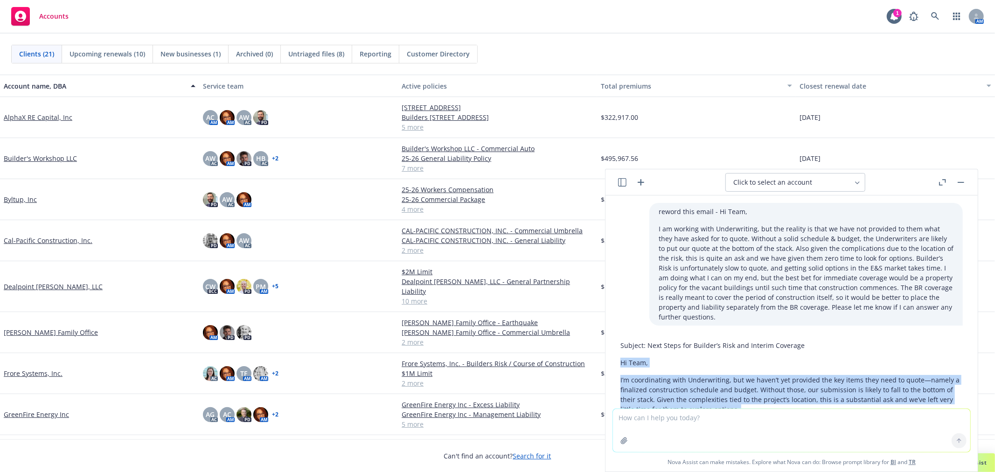
scroll to position [112, 0]
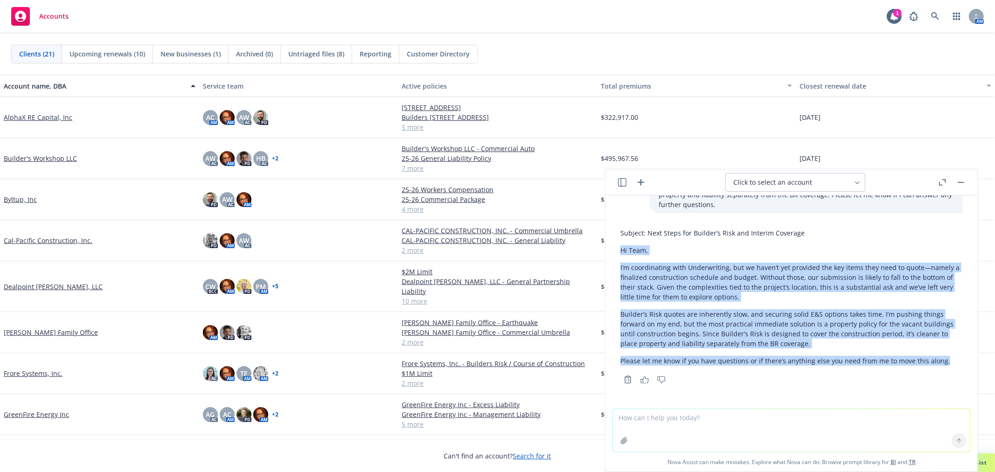
click at [966, 181] on button "button" at bounding box center [961, 182] width 11 height 11
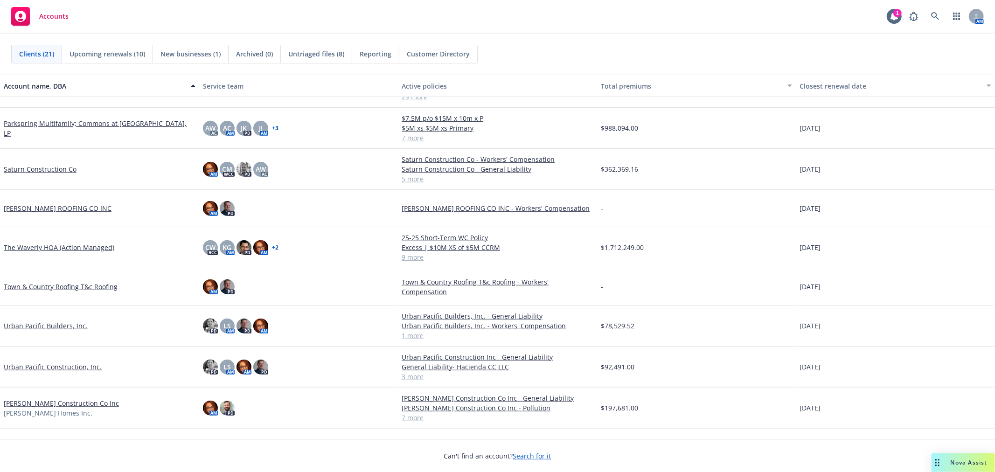
scroll to position [468, 0]
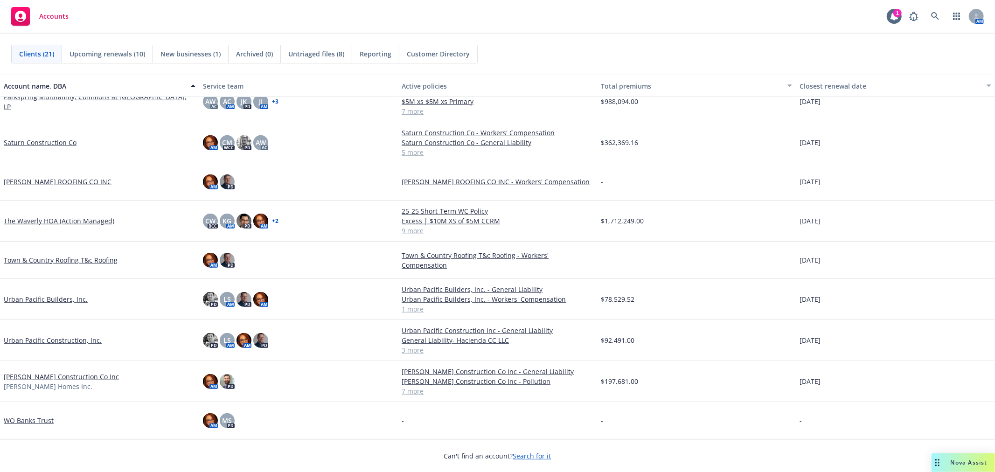
click at [51, 300] on link "Urban Pacific Builders, Inc." at bounding box center [46, 299] width 84 height 10
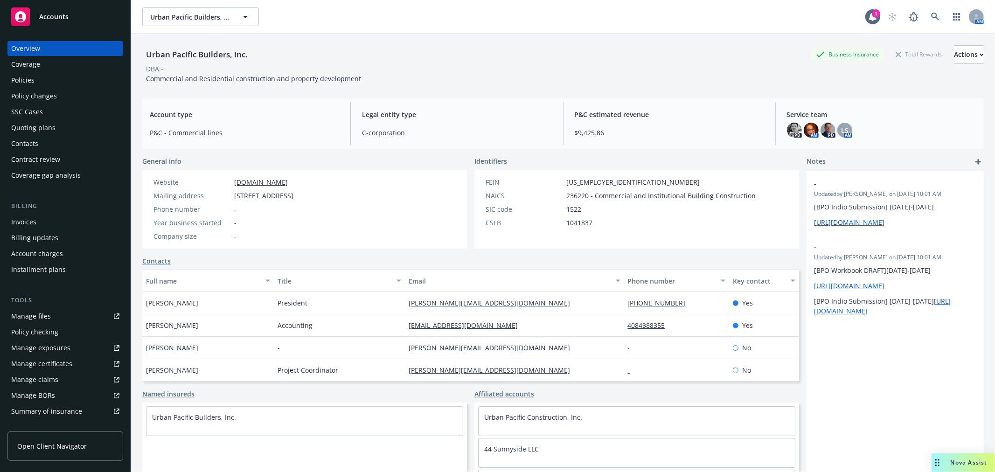
click at [77, 80] on div "Policies" at bounding box center [65, 80] width 108 height 15
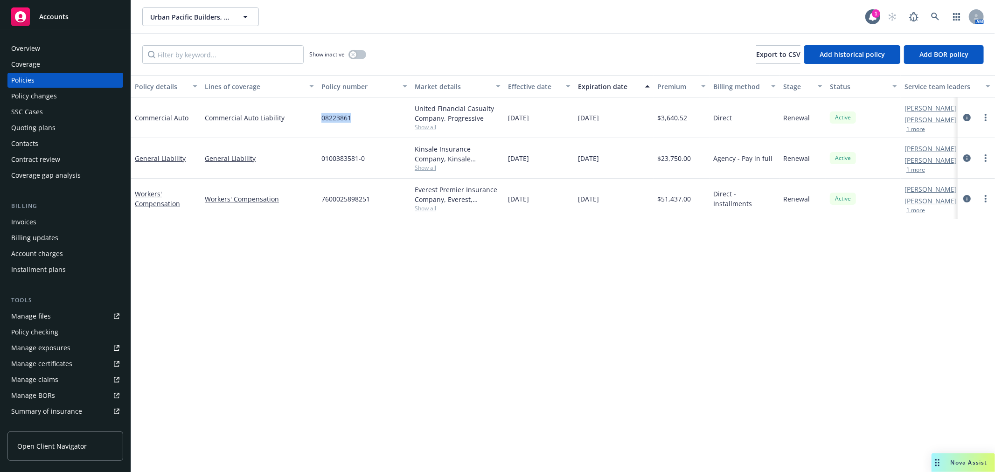
drag, startPoint x: 320, startPoint y: 117, endPoint x: 355, endPoint y: 126, distance: 36.1
click at [355, 126] on div "08223861" at bounding box center [364, 118] width 93 height 41
copy span "08223861"
click at [45, 39] on div "Overview Coverage Policies Policy changes SSC Cases Quoting plans Contacts Cont…" at bounding box center [65, 251] width 131 height 442
click at [44, 47] on div "Overview" at bounding box center [65, 48] width 108 height 15
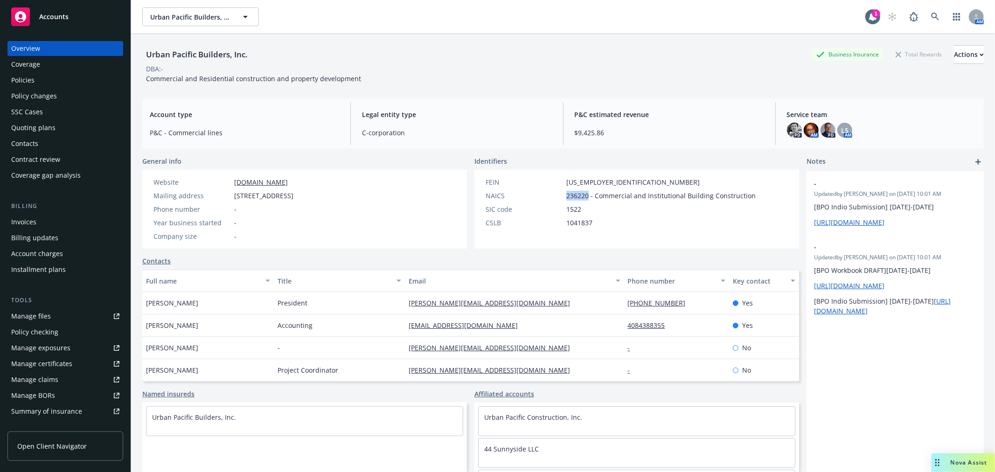
drag, startPoint x: 558, startPoint y: 194, endPoint x: 586, endPoint y: 199, distance: 28.5
click at [586, 199] on div "NAICS 236220 - Commercial and Institutional Building Construction" at bounding box center [621, 196] width 278 height 10
copy div "236220"
click at [46, 317] on div "Manage files" at bounding box center [31, 316] width 40 height 15
drag, startPoint x: 147, startPoint y: 303, endPoint x: 165, endPoint y: 308, distance: 18.3
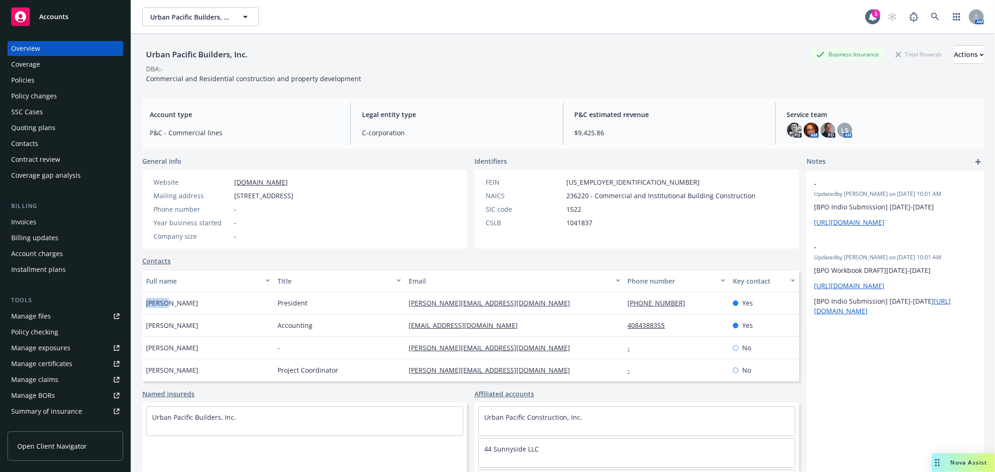
click at [165, 308] on div "Dustin Mannina" at bounding box center [208, 303] width 132 height 22
copy span "Dustin"
drag, startPoint x: 169, startPoint y: 304, endPoint x: 196, endPoint y: 308, distance: 27.9
click at [196, 308] on div "Dustin Mannina" at bounding box center [208, 303] width 132 height 22
copy span "Mannina"
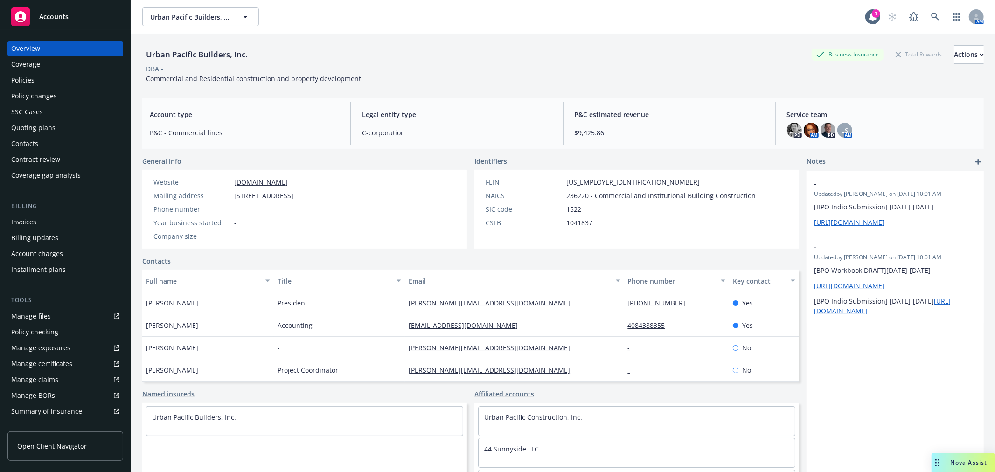
click at [41, 72] on div "Overview Coverage Policies Policy changes SSC Cases Quoting plans Contacts Cont…" at bounding box center [65, 112] width 116 height 142
click at [41, 78] on div "Policies" at bounding box center [65, 80] width 108 height 15
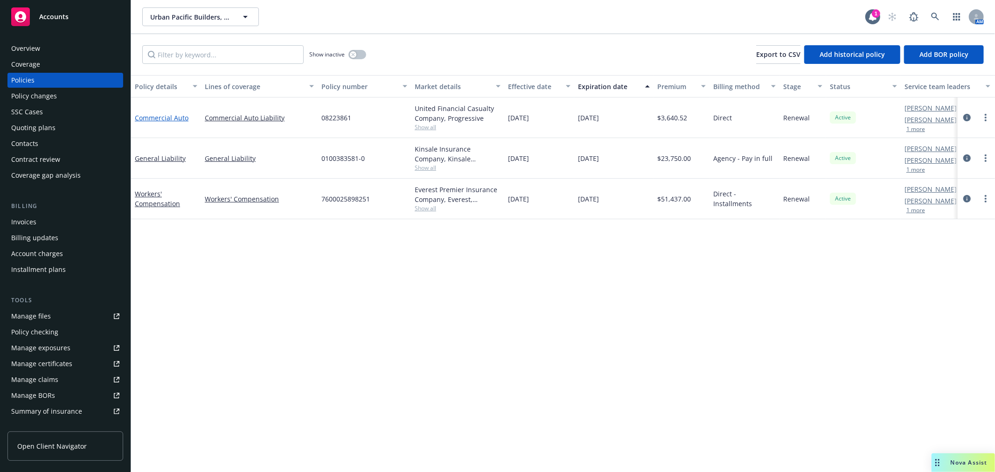
click at [162, 114] on link "Commercial Auto" at bounding box center [162, 117] width 54 height 9
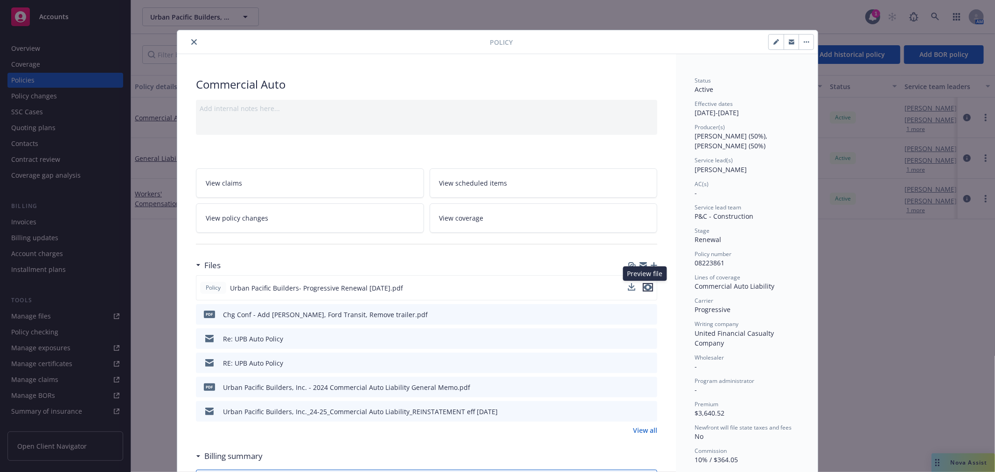
click at [645, 287] on icon "preview file" at bounding box center [648, 287] width 8 height 7
click at [191, 40] on icon "close" at bounding box center [194, 42] width 6 height 6
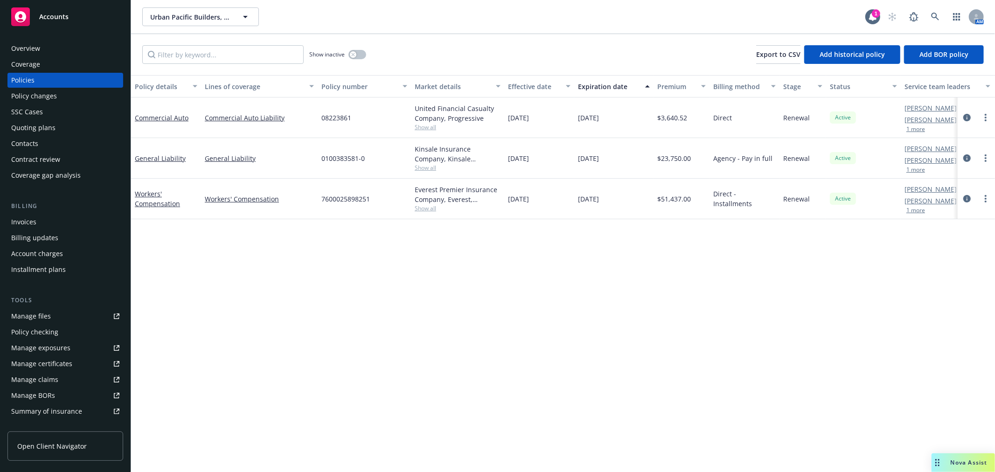
scroll to position [151, 0]
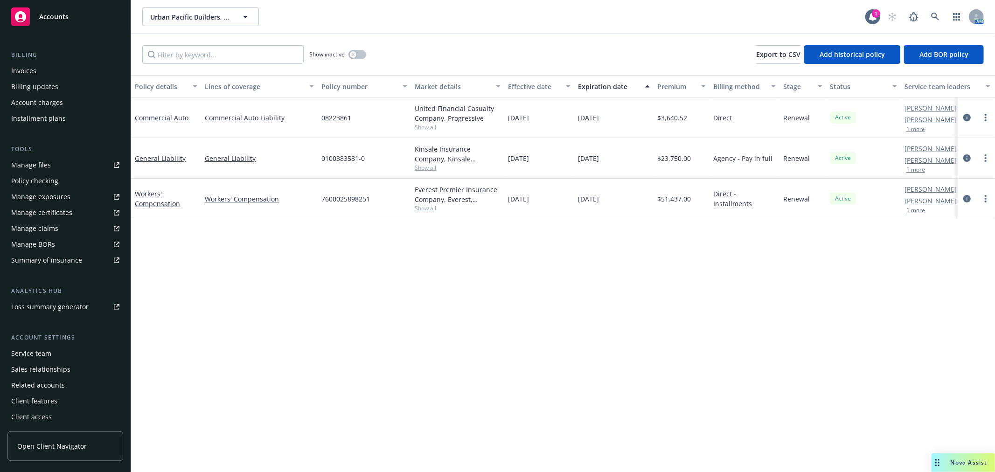
click at [66, 350] on div "Service team" at bounding box center [65, 353] width 108 height 15
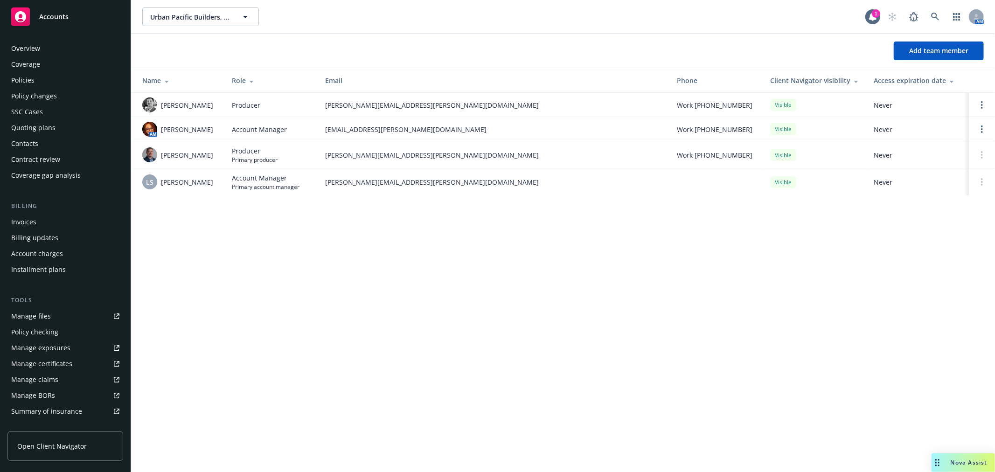
click at [57, 81] on div "Policies" at bounding box center [65, 80] width 108 height 15
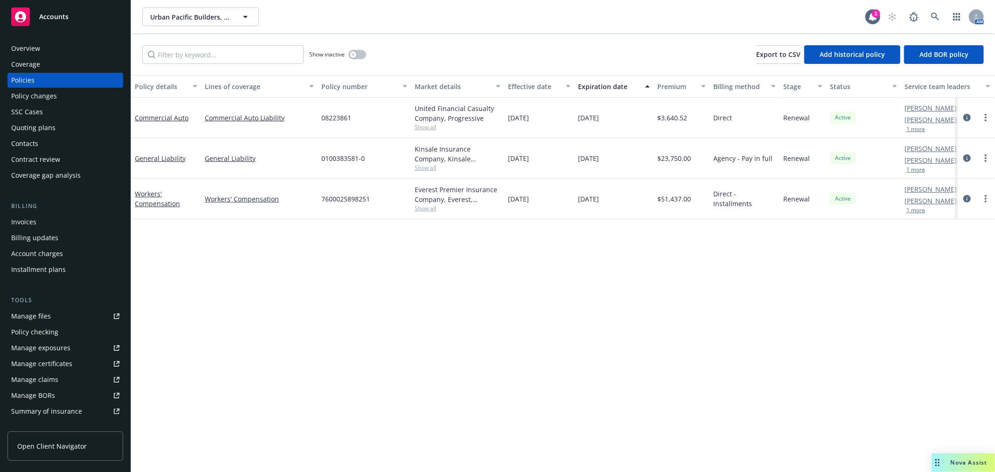
click at [63, 316] on link "Manage files" at bounding box center [65, 316] width 116 height 15
click at [986, 114] on circle "more" at bounding box center [986, 115] width 2 height 2
click at [986, 115] on circle "more" at bounding box center [986, 115] width 2 height 2
click at [948, 248] on link "Copy logging email" at bounding box center [937, 248] width 110 height 19
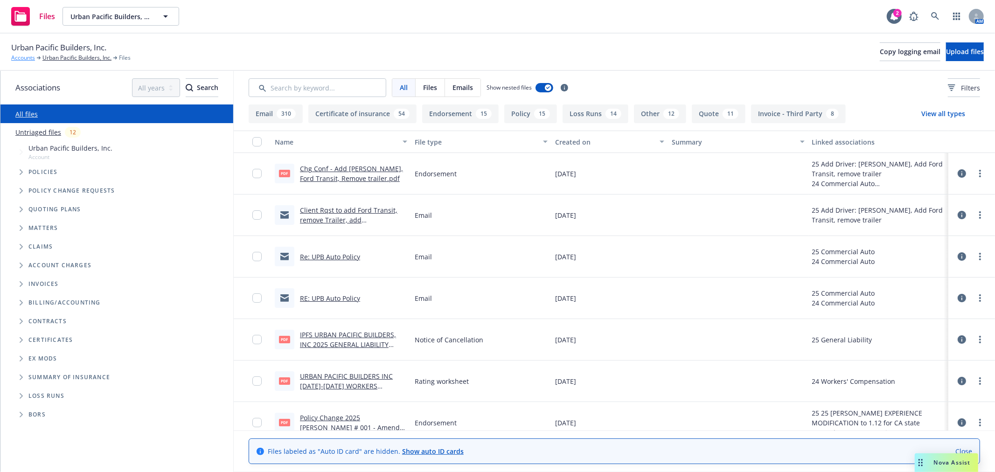
click at [20, 55] on link "Accounts" at bounding box center [23, 58] width 24 height 8
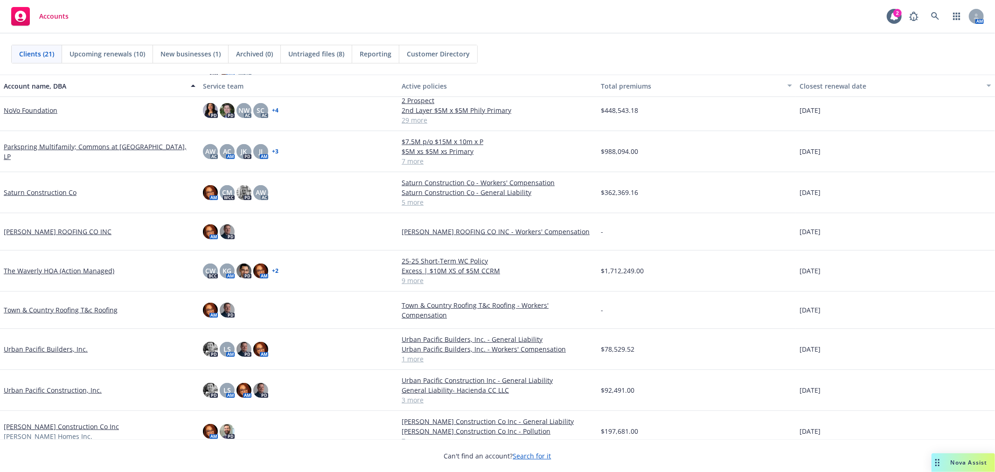
scroll to position [467, 0]
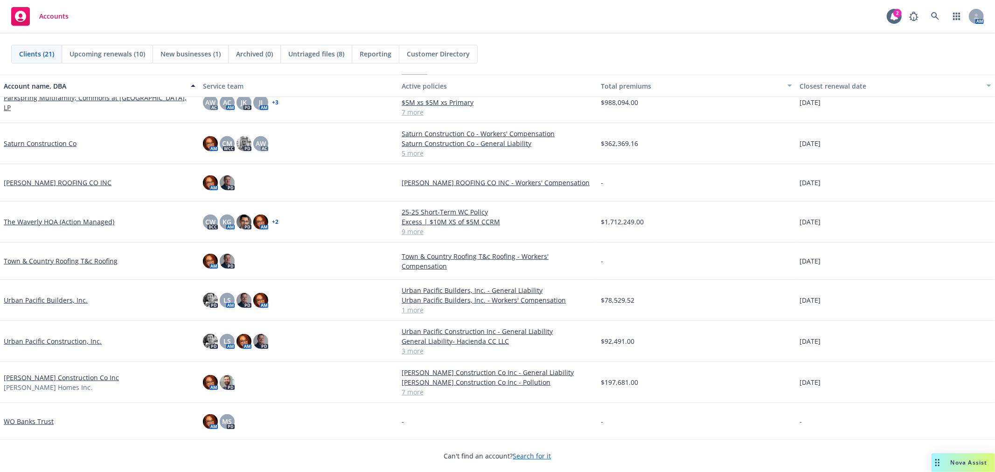
click at [52, 339] on link "Urban Pacific Construction, Inc." at bounding box center [53, 341] width 98 height 10
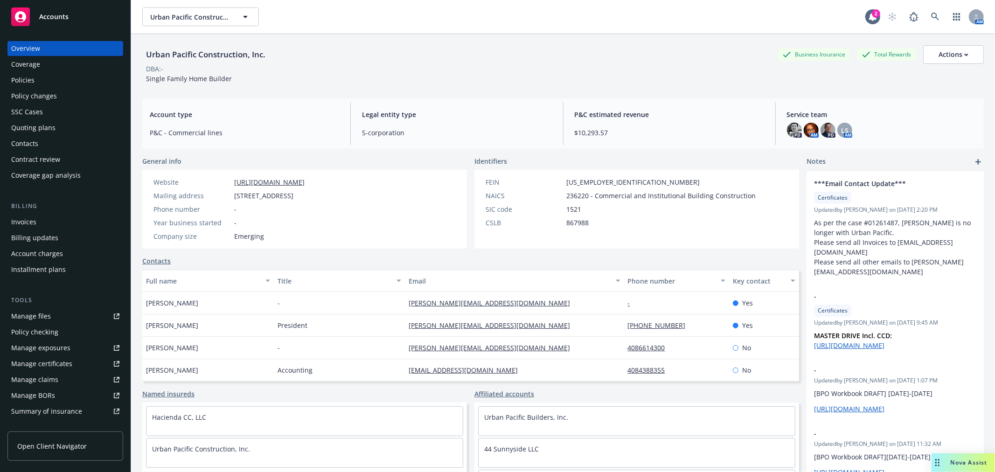
click at [53, 76] on div "Policies" at bounding box center [65, 80] width 108 height 15
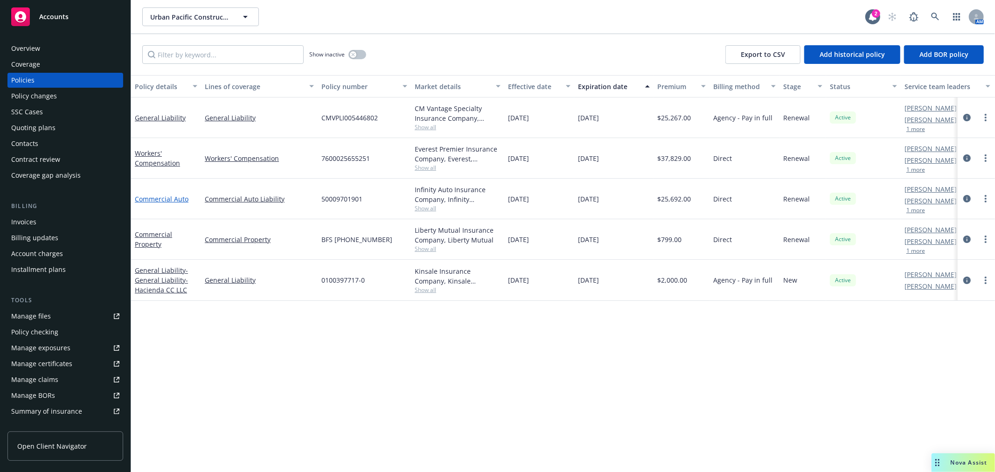
click at [151, 198] on link "Commercial Auto" at bounding box center [162, 199] width 54 height 9
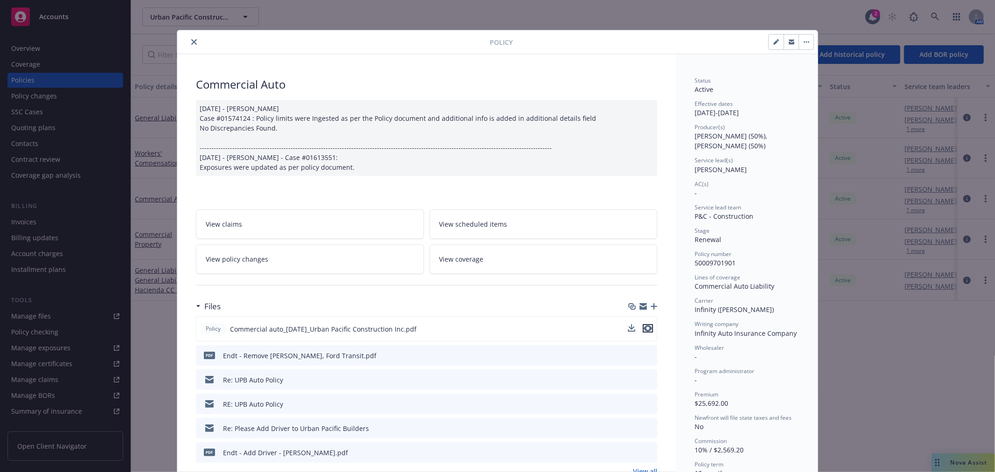
click at [646, 327] on icon "preview file" at bounding box center [648, 328] width 8 height 7
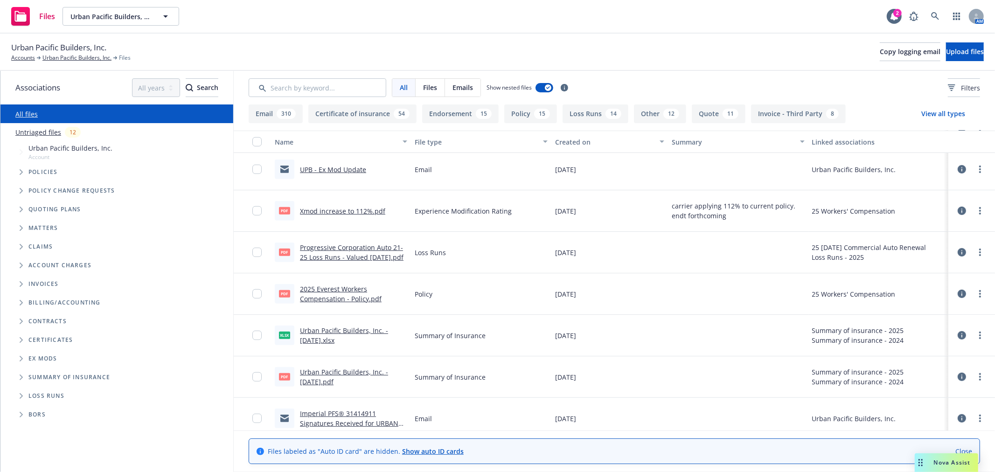
scroll to position [414, 0]
click at [350, 248] on link "Progressive Corporation Auto 21-25 Loss Runs - Valued 07-23-2025.pdf" at bounding box center [352, 253] width 104 height 19
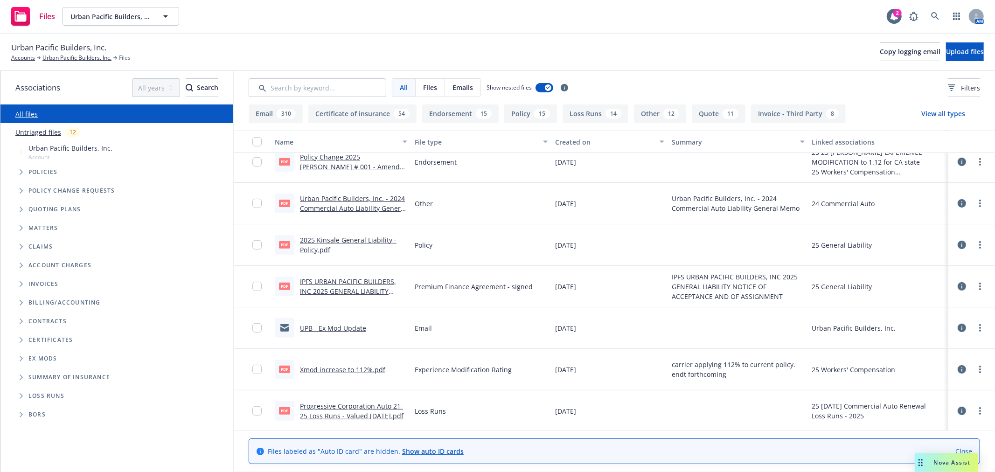
scroll to position [207, 0]
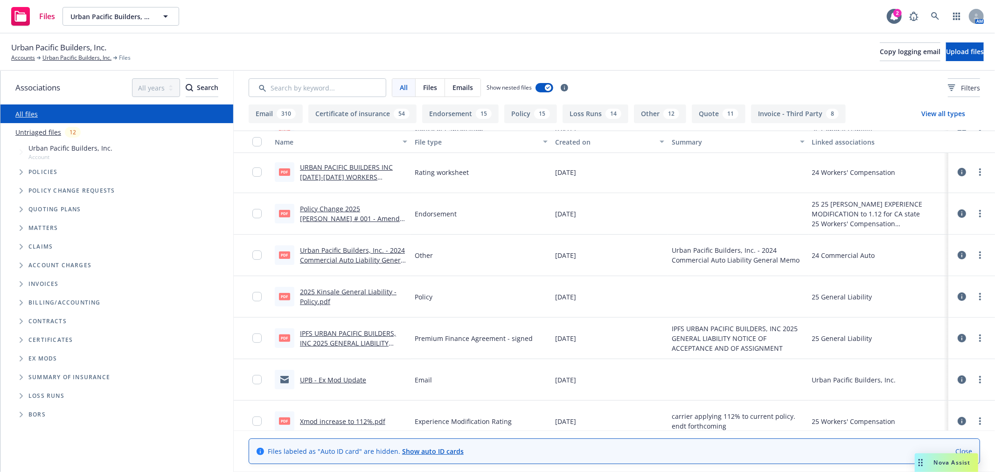
click at [345, 257] on link "Urban Pacific Builders, Inc. - 2024 Commercial Auto Liability General Memo.pdf" at bounding box center [353, 260] width 106 height 28
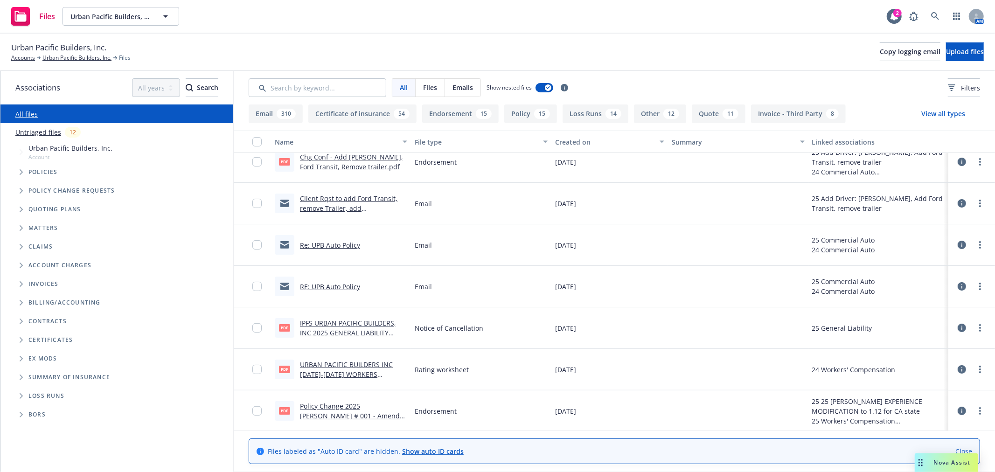
scroll to position [0, 0]
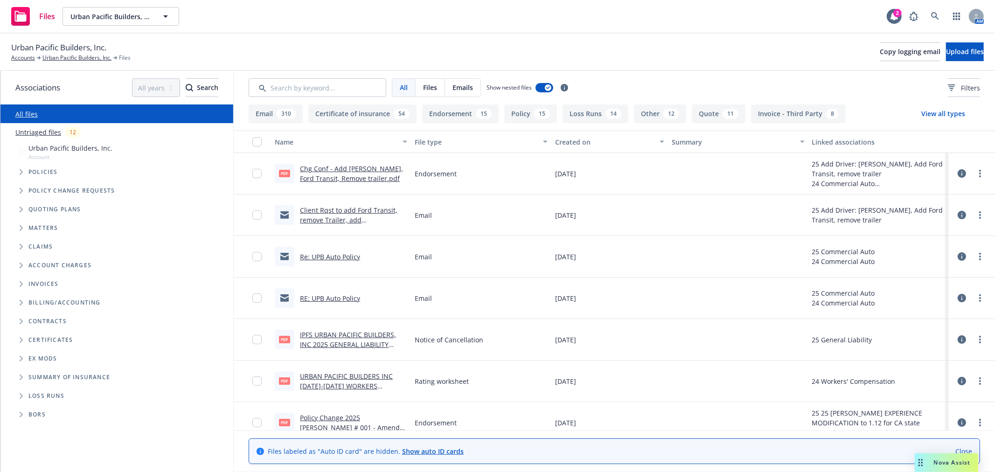
click at [338, 212] on link "Client Rqst to add Ford Transit, remove Trailer, add Eduardo Ayon" at bounding box center [349, 220] width 98 height 28
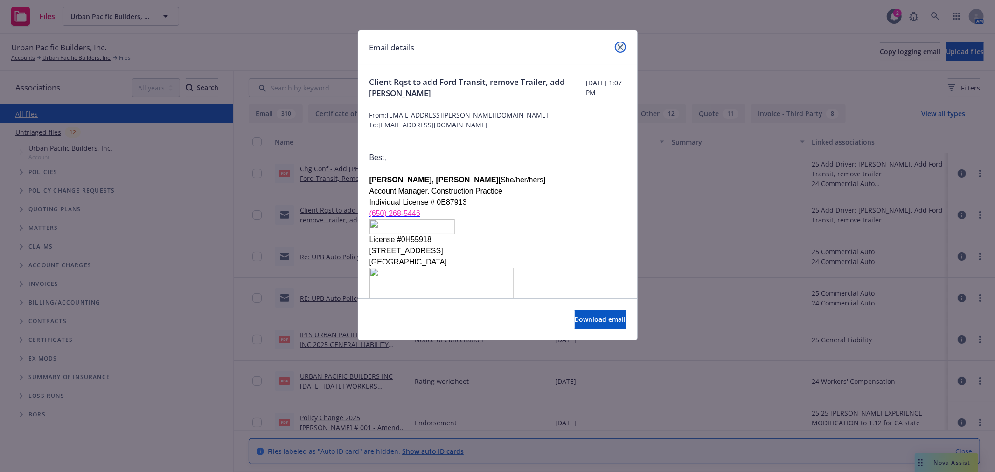
click at [620, 45] on icon "close" at bounding box center [621, 47] width 6 height 6
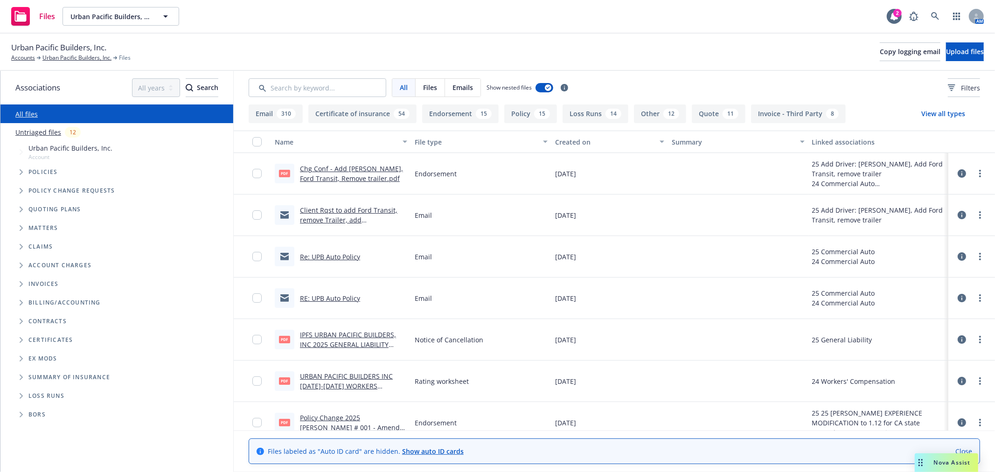
click at [49, 171] on span "Policies" at bounding box center [42, 172] width 29 height 6
click at [56, 57] on link "Urban Pacific Builders, Inc." at bounding box center [76, 58] width 69 height 8
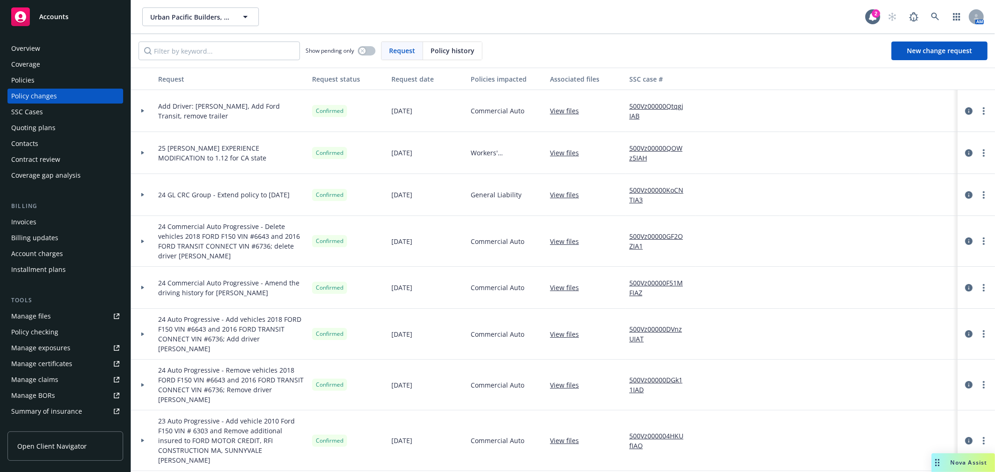
click at [48, 84] on div "Policies" at bounding box center [65, 80] width 108 height 15
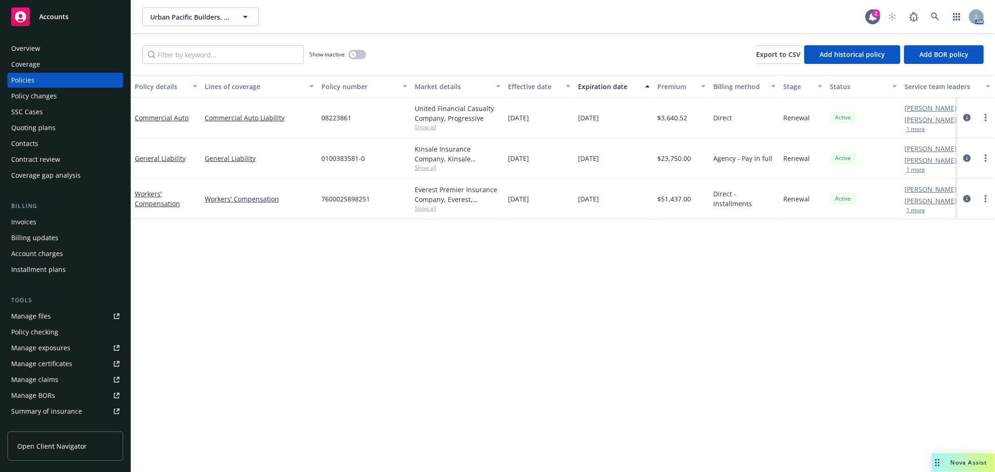
click at [46, 318] on div "Manage files" at bounding box center [31, 316] width 40 height 15
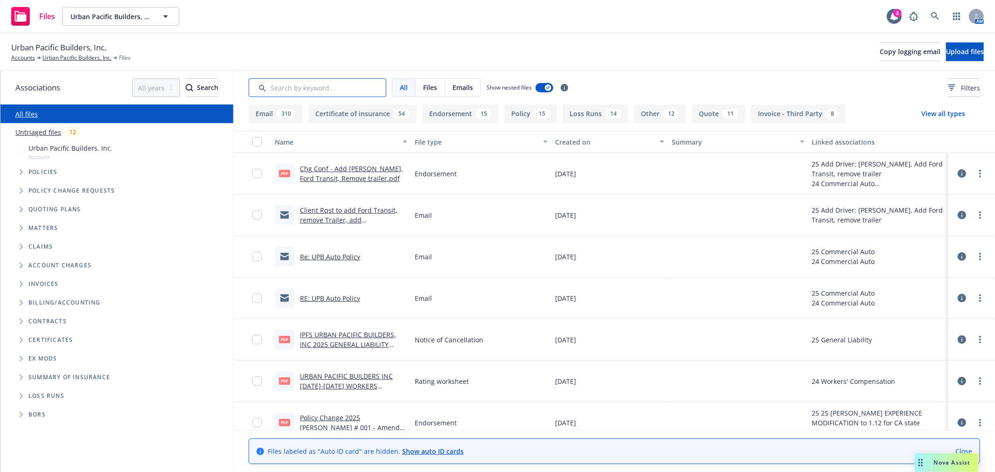
click at [338, 87] on input "Search by keyword..." at bounding box center [318, 87] width 138 height 19
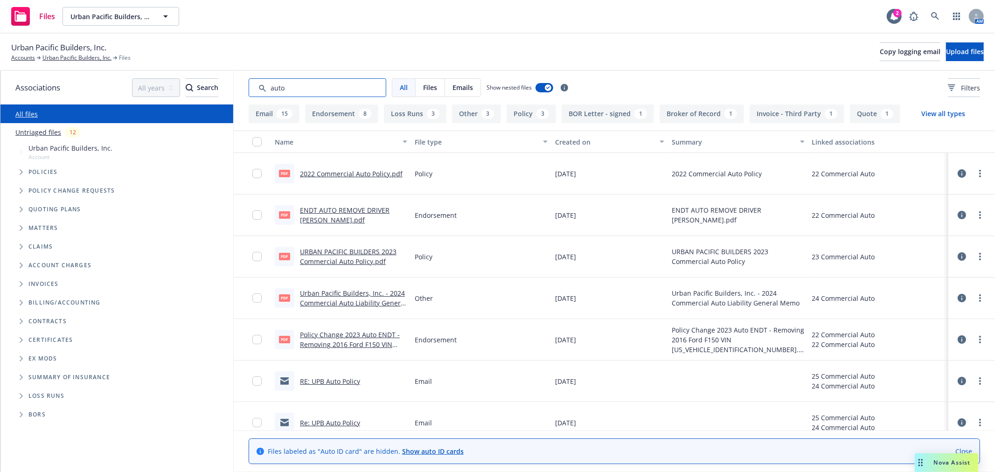
type input "auto"
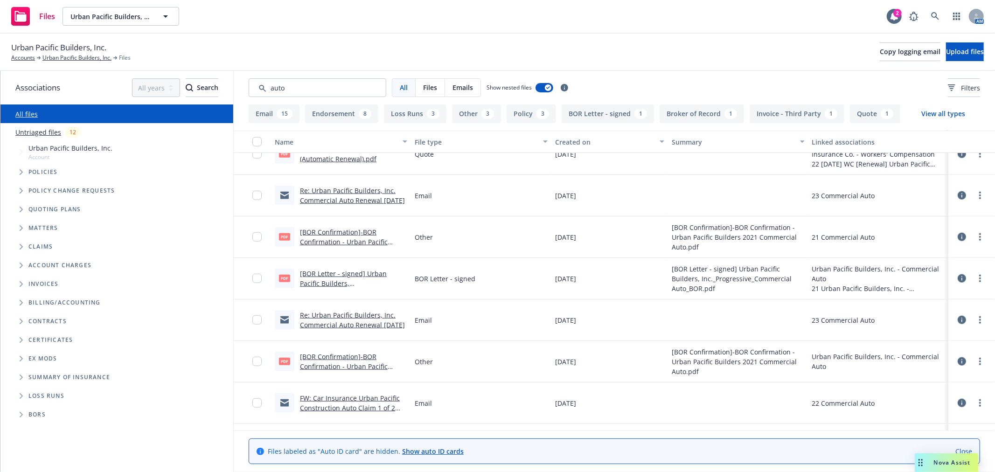
scroll to position [790, 0]
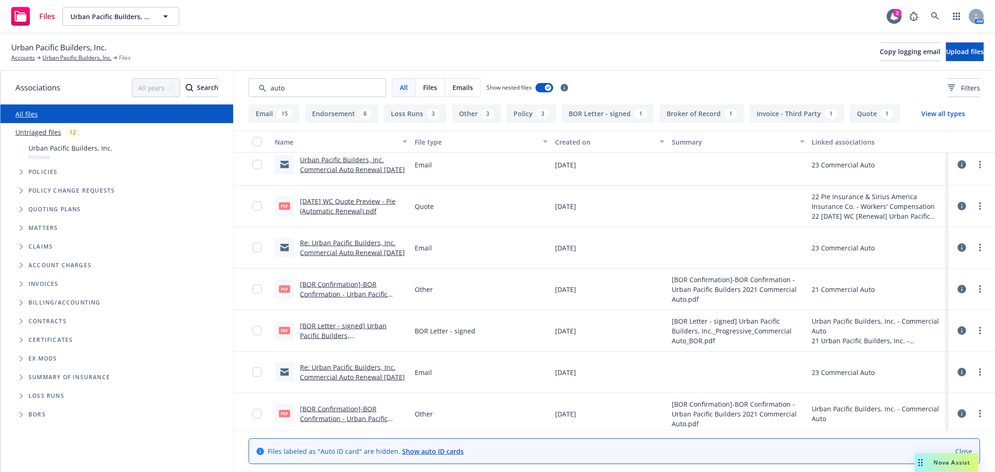
click at [348, 294] on link "[BOR Confirmation]-BOR Confirmation - Urban Pacific Builders 2021 Commercial Au…" at bounding box center [344, 299] width 88 height 38
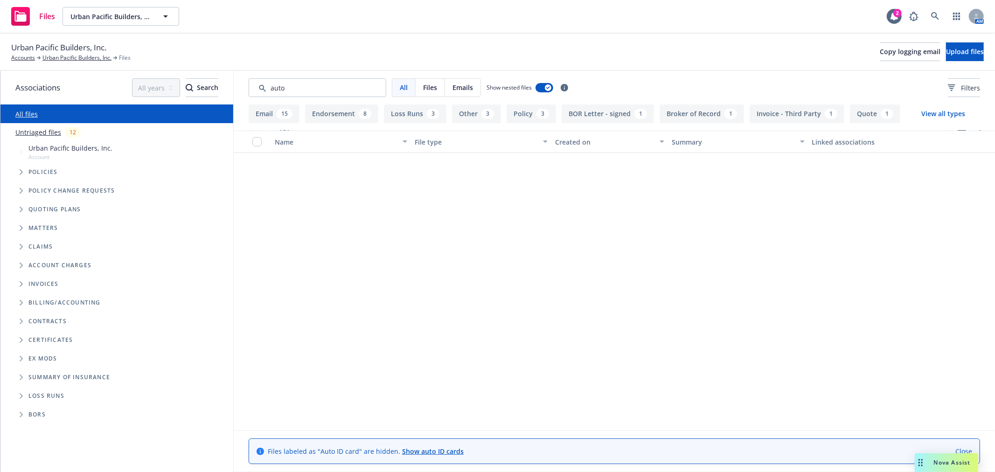
scroll to position [0, 0]
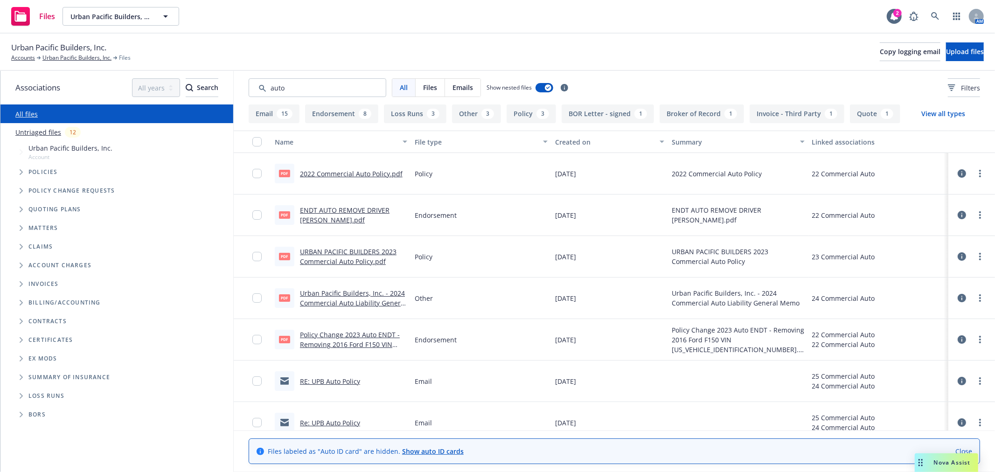
click at [331, 174] on link "2022 Commercial Auto Policy.pdf" at bounding box center [351, 173] width 103 height 9
click at [19, 53] on span "Urban Pacific Builders, Inc." at bounding box center [58, 48] width 95 height 12
click at [19, 58] on link "Accounts" at bounding box center [23, 58] width 24 height 8
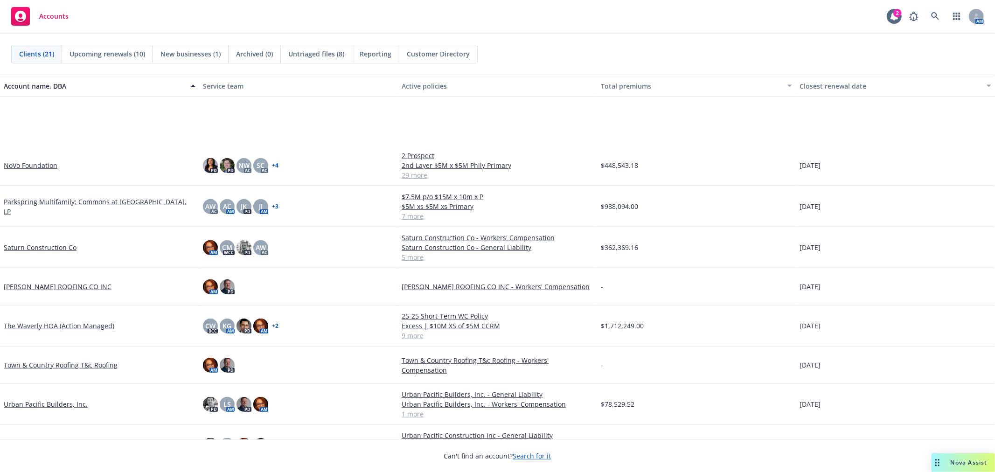
scroll to position [467, 0]
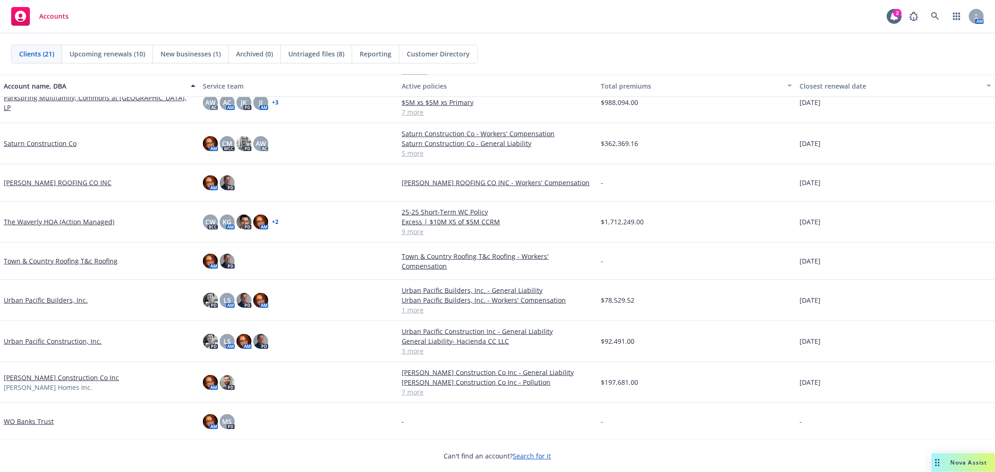
click at [61, 342] on link "Urban Pacific Construction, Inc." at bounding box center [53, 341] width 98 height 10
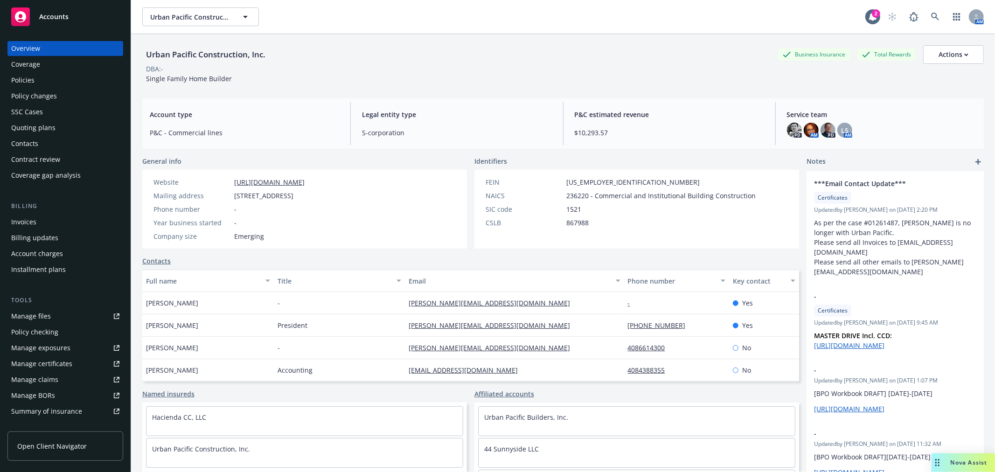
click at [41, 77] on div "Policies" at bounding box center [65, 80] width 108 height 15
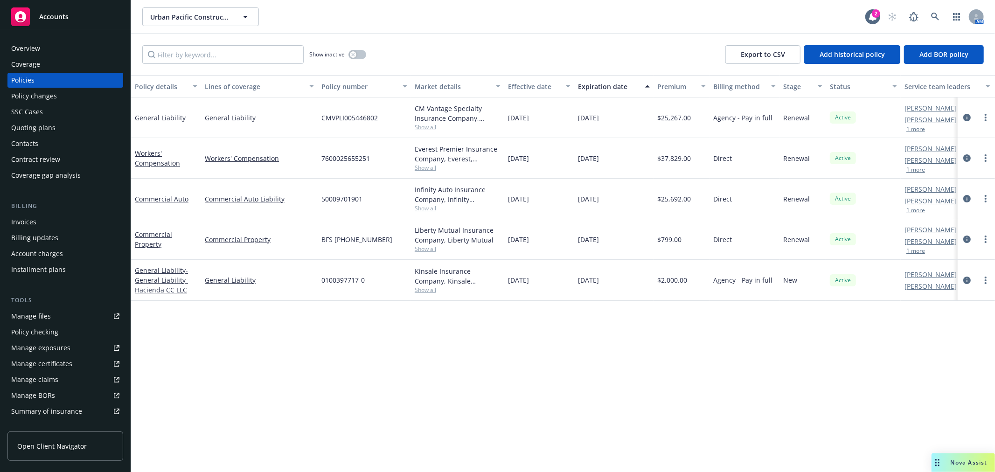
click at [971, 459] on span "Nova Assist" at bounding box center [969, 463] width 37 height 8
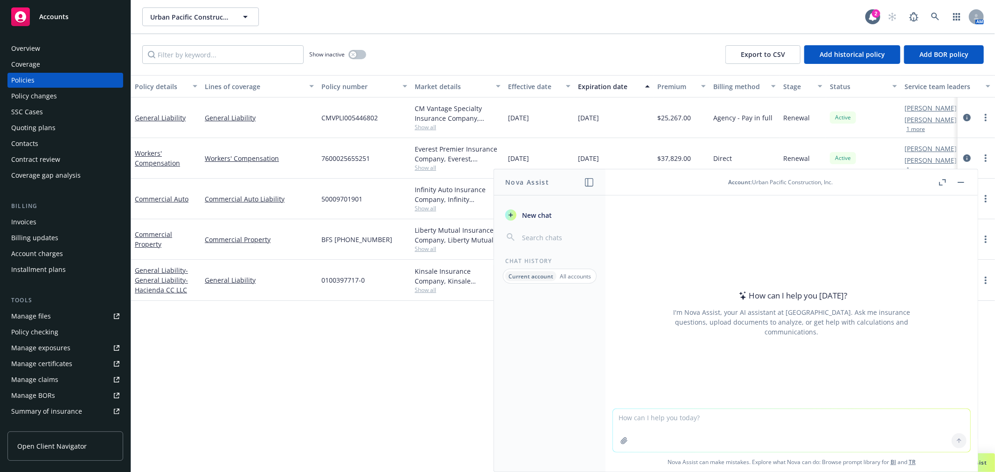
click at [71, 16] on div "Accounts" at bounding box center [65, 16] width 108 height 19
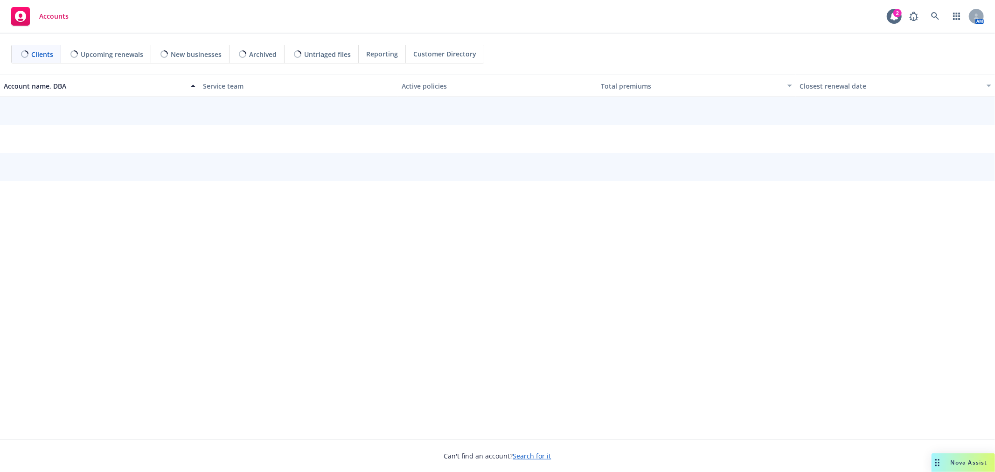
click at [974, 462] on span "Nova Assist" at bounding box center [969, 463] width 37 height 8
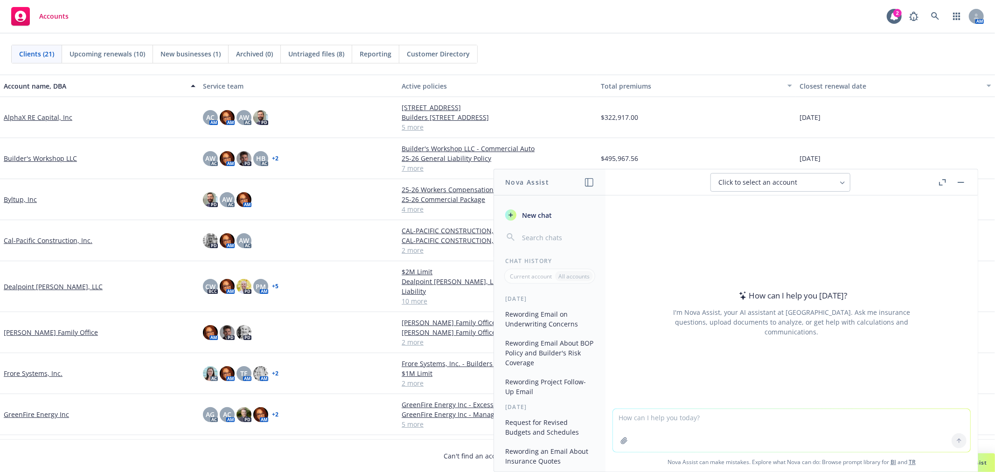
click at [660, 419] on textarea at bounding box center [791, 430] width 357 height 43
paste textarea "• Lorem ipsum dol sitamet co “732 Adipiscin Elitse Doeiusmo, TEM,” incid utl et…"
type textarea "loremips dolo sita cons a elits doeiusm te in utlab etdo mag al enima - • Minim…"
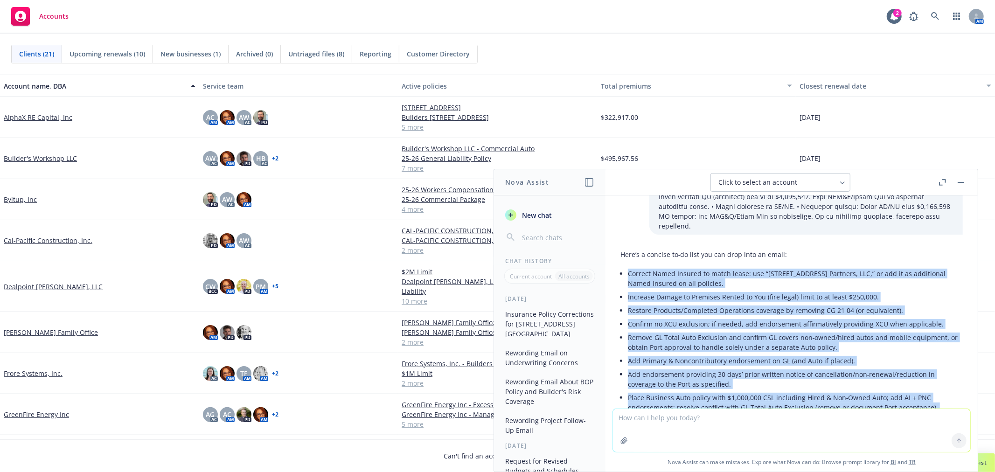
scroll to position [322, 0]
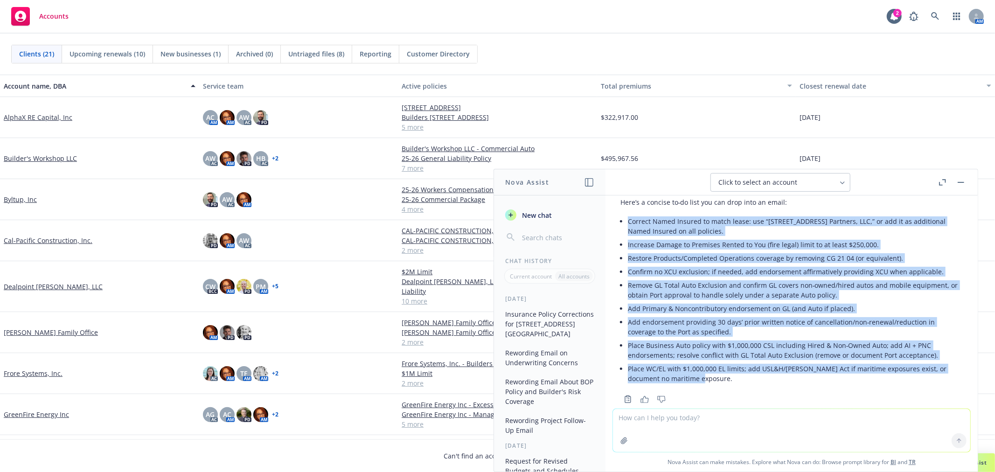
drag, startPoint x: 619, startPoint y: 253, endPoint x: 757, endPoint y: 362, distance: 175.9
click at [757, 362] on div "Here’s a concise to‑do list you can drop into an email: Correct Named Insured t…" at bounding box center [791, 300] width 357 height 212
copy ul "Loremip Dolor Sitamet co adipi elits: doe “884 Temporinc Utlabo Etdolore, MAG,”…"
click at [966, 182] on button "button" at bounding box center [961, 182] width 11 height 11
